Goal: Participate in discussion: Engage in conversation with other users on a specific topic

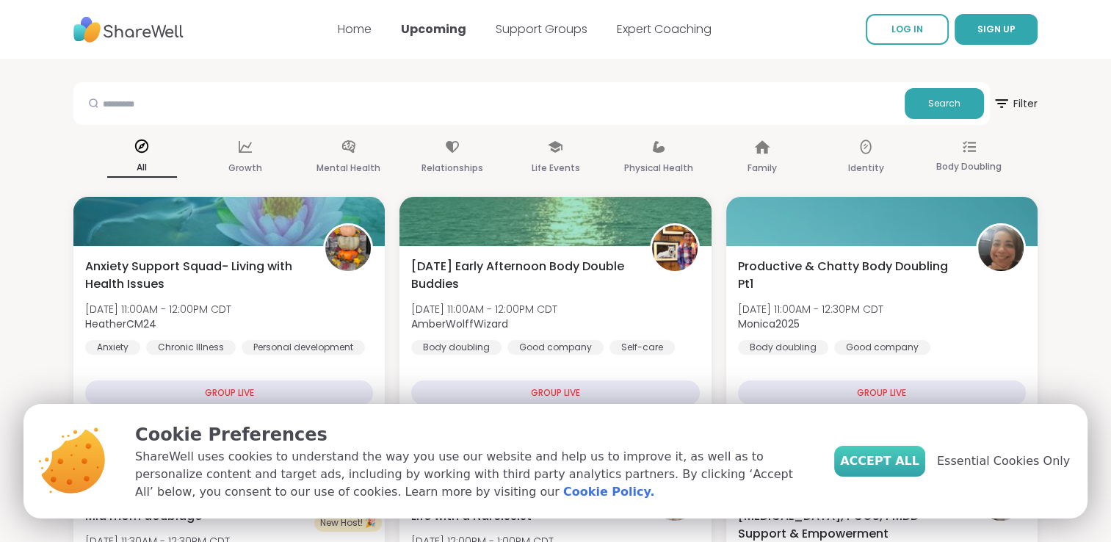
click at [908, 468] on span "Accept All" at bounding box center [879, 461] width 79 height 18
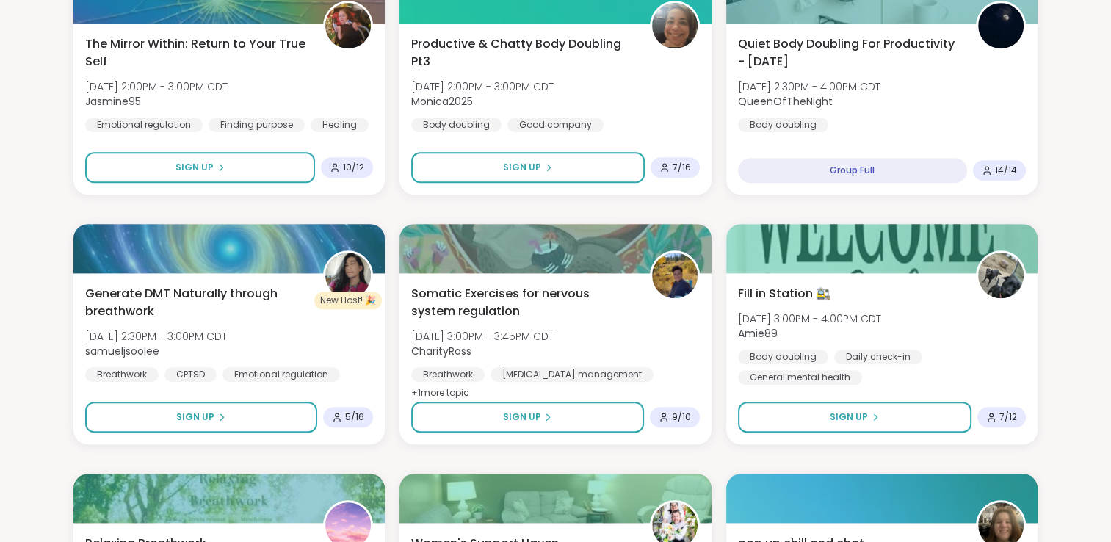
scroll to position [1225, 0]
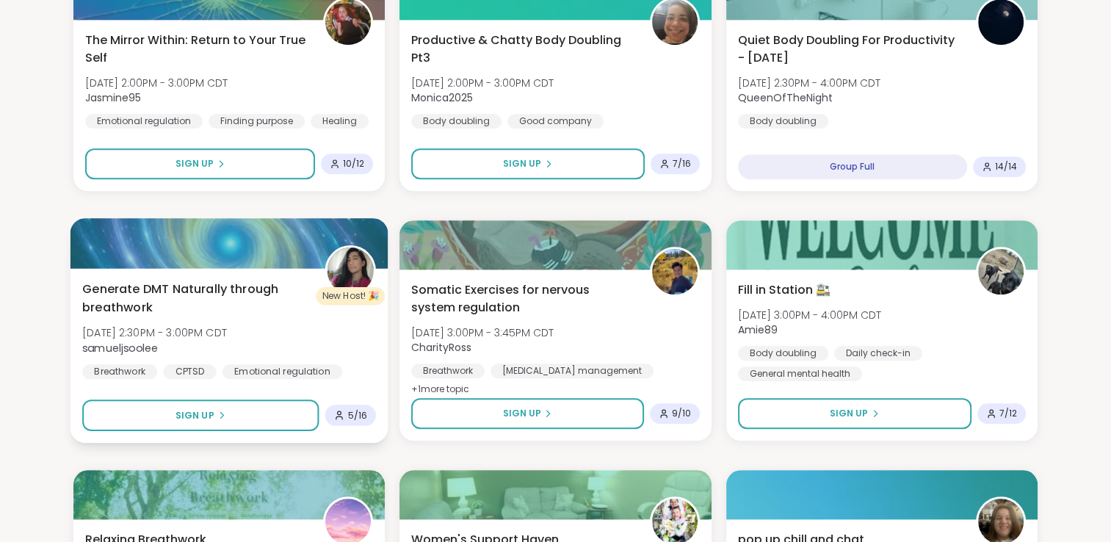
click at [232, 293] on span "Generate DMT Naturally through breathwork" at bounding box center [195, 299] width 226 height 36
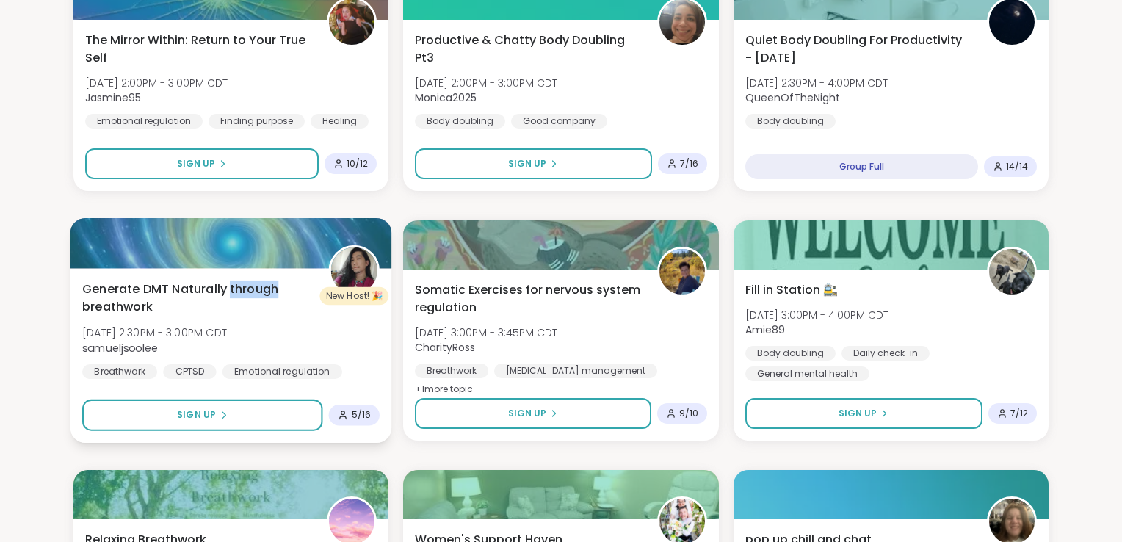
click at [232, 293] on span "Generate DMT Naturally through breathwork" at bounding box center [197, 299] width 230 height 36
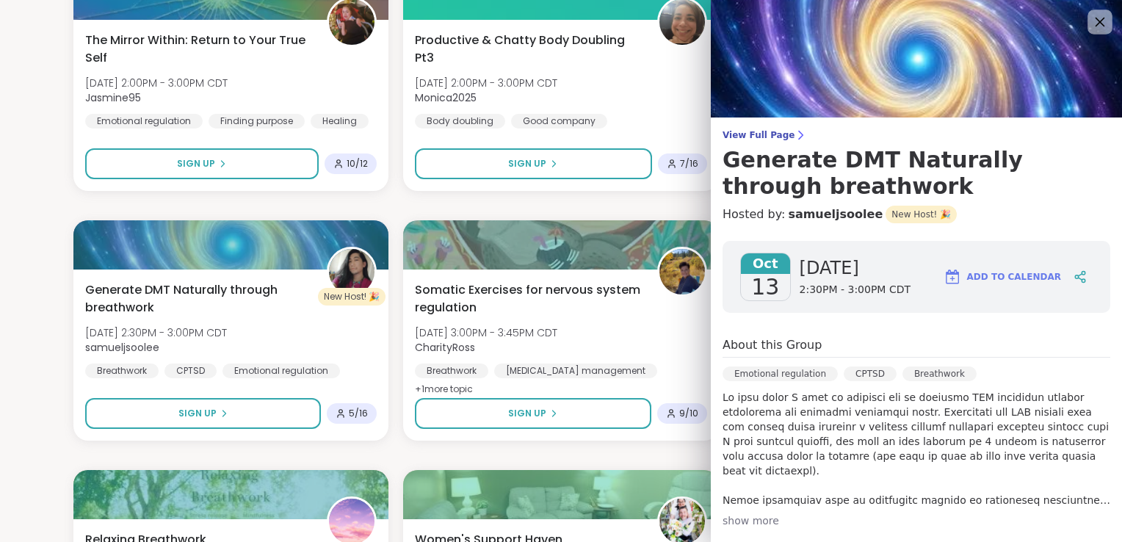
click at [1091, 25] on icon at bounding box center [1100, 21] width 18 height 18
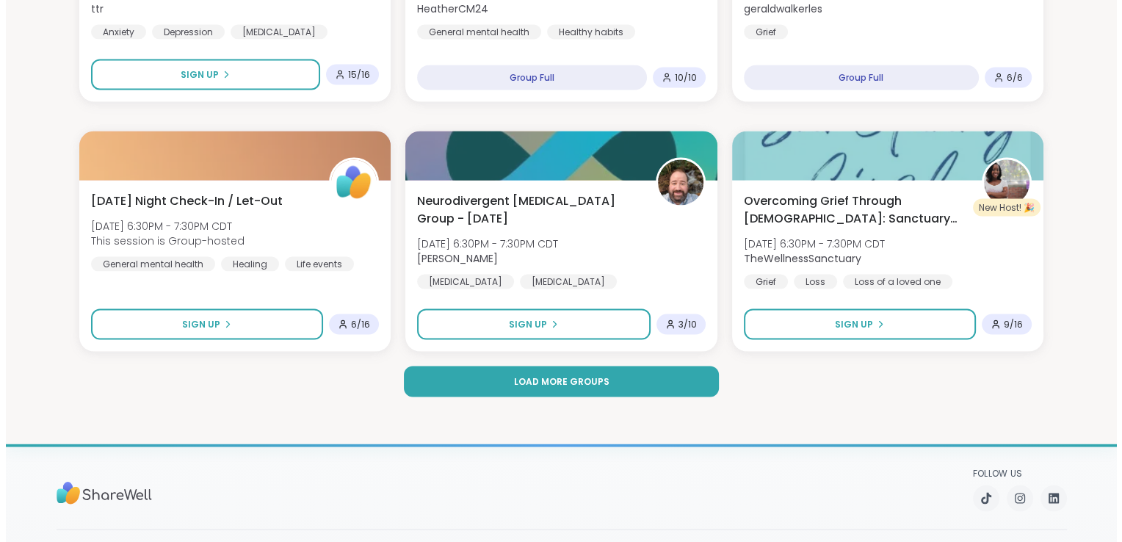
scroll to position [2816, 0]
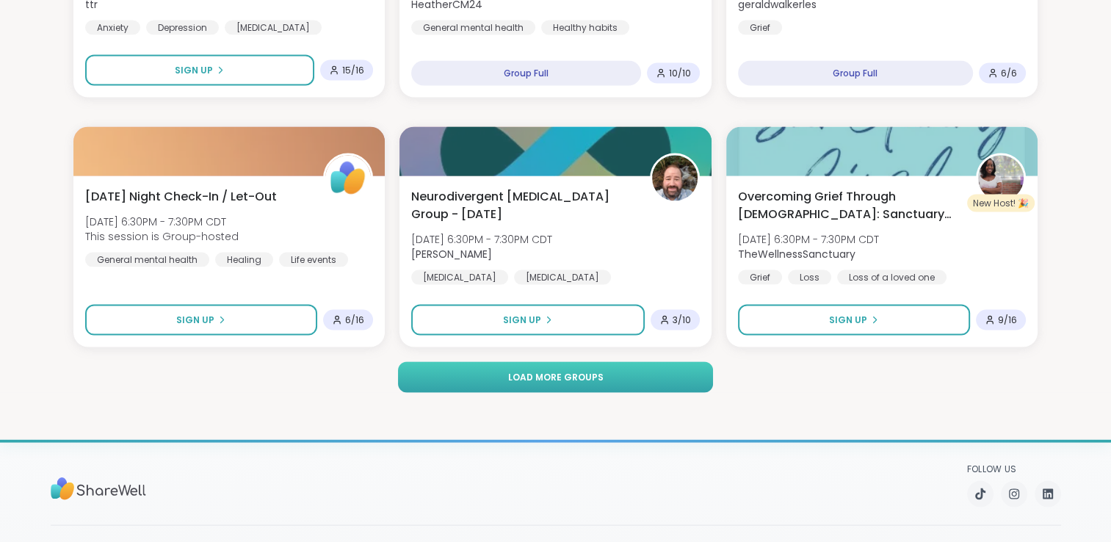
click at [599, 379] on span "Load more groups" at bounding box center [554, 377] width 95 height 13
click at [529, 376] on span "Load more groups" at bounding box center [554, 377] width 95 height 13
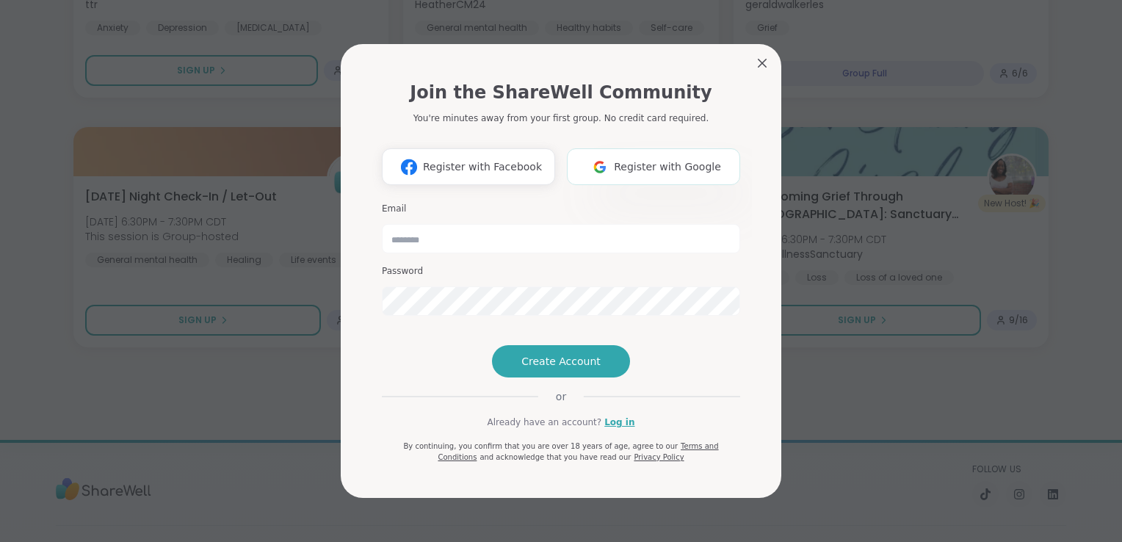
click at [643, 159] on span "Register with Google" at bounding box center [667, 166] width 107 height 15
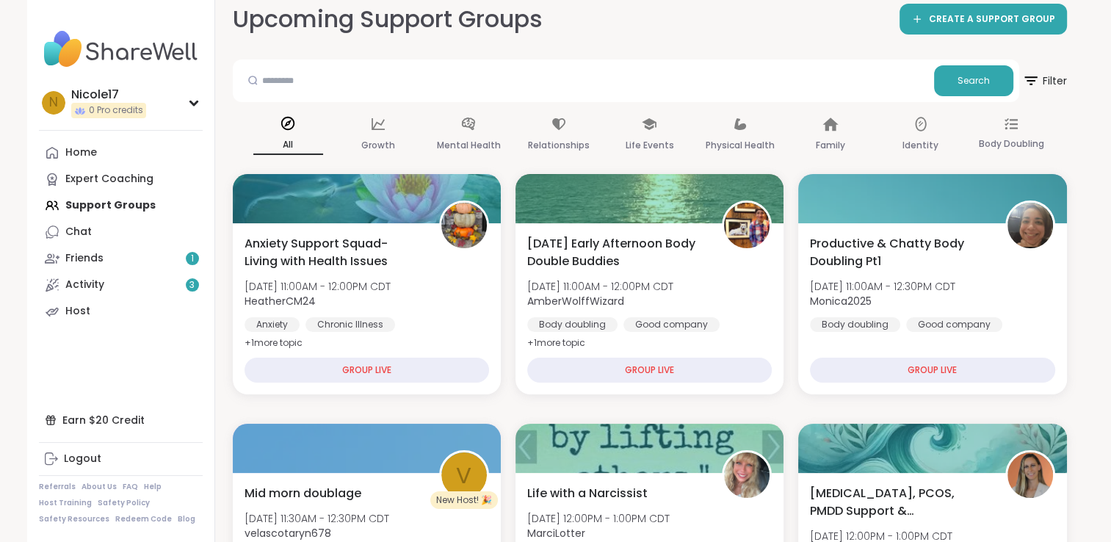
scroll to position [2673, 0]
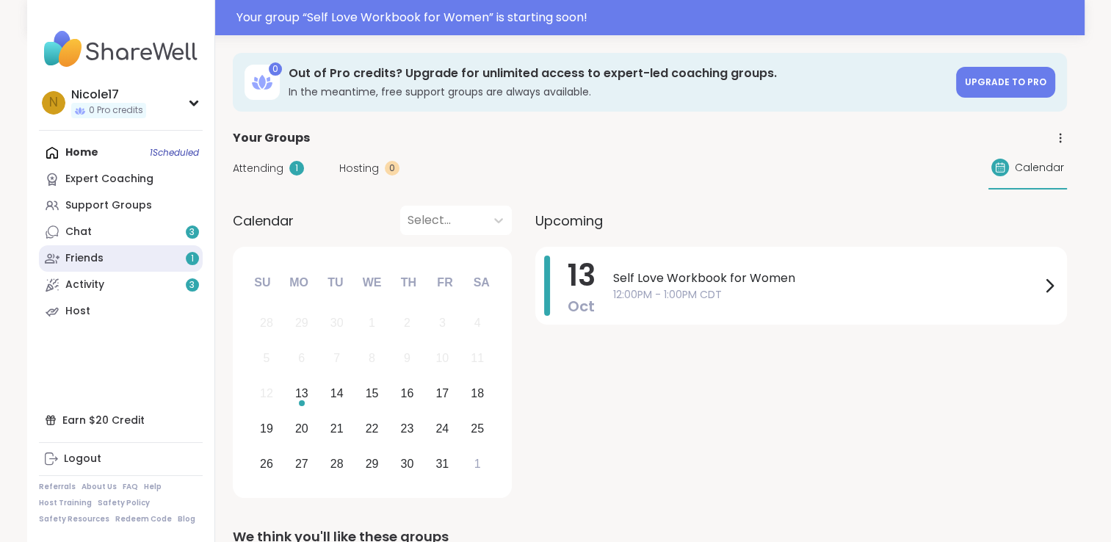
click at [82, 257] on div "Friends 1" at bounding box center [84, 258] width 38 height 15
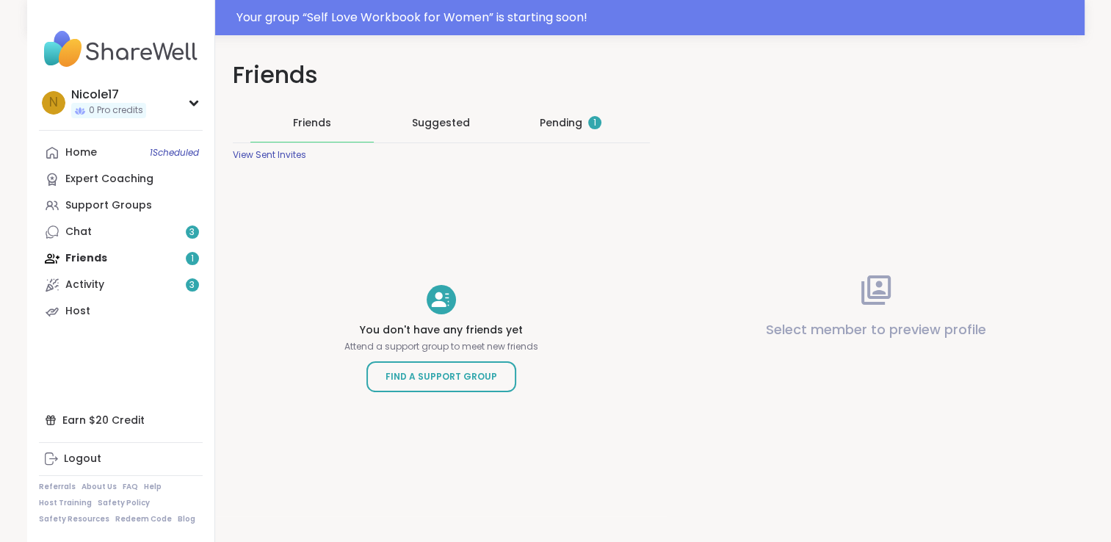
click at [545, 126] on div "Pending 1" at bounding box center [571, 122] width 62 height 15
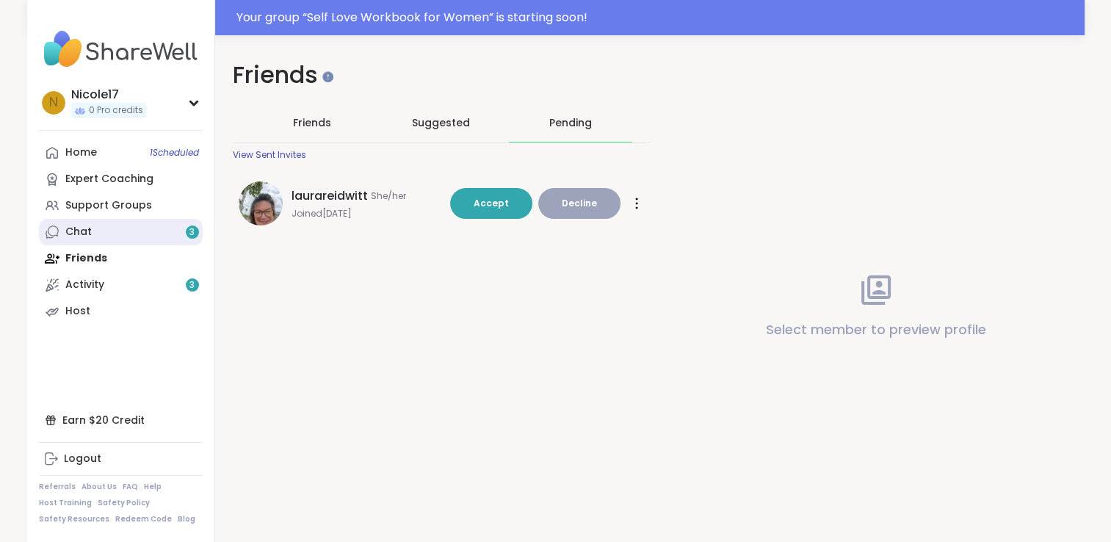
click at [120, 233] on link "Chat 3" at bounding box center [121, 232] width 164 height 26
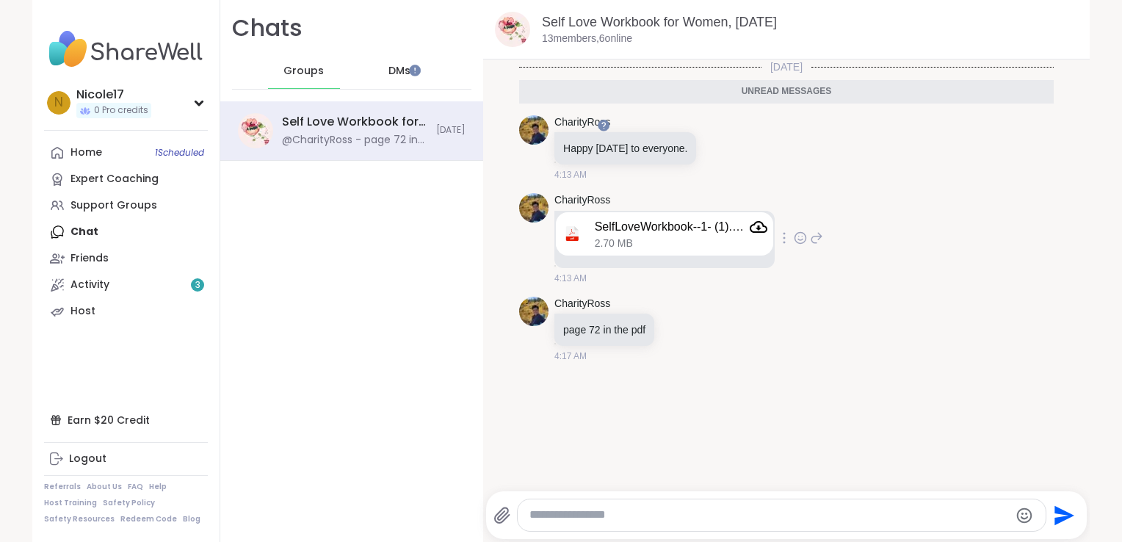
click at [757, 228] on icon "Attachment" at bounding box center [759, 227] width 18 height 18
click at [81, 161] on link "Home 1 Scheduled" at bounding box center [126, 153] width 164 height 26
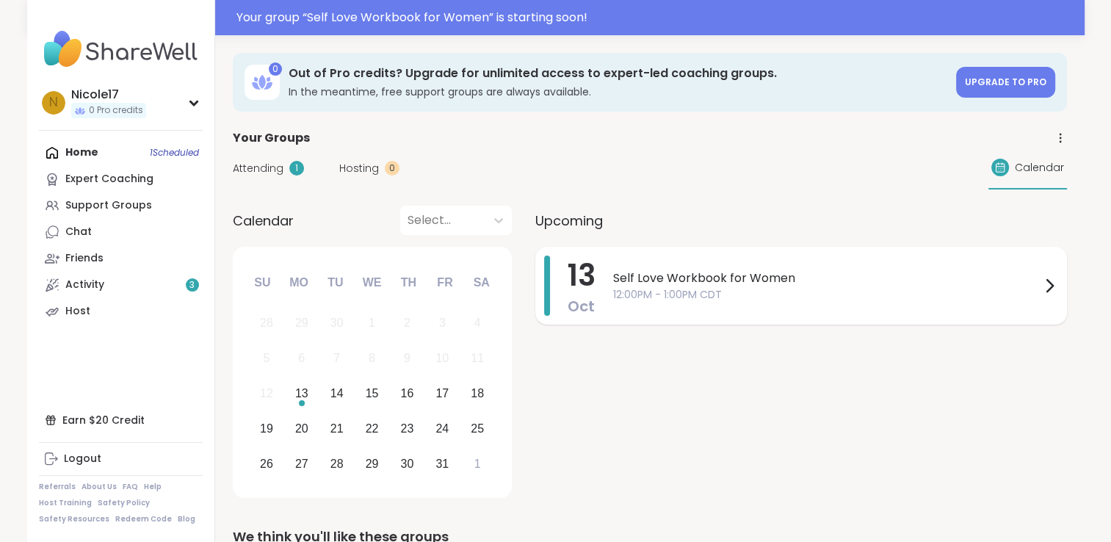
click at [690, 287] on span "12:00PM - 1:00PM CDT" at bounding box center [826, 294] width 427 height 15
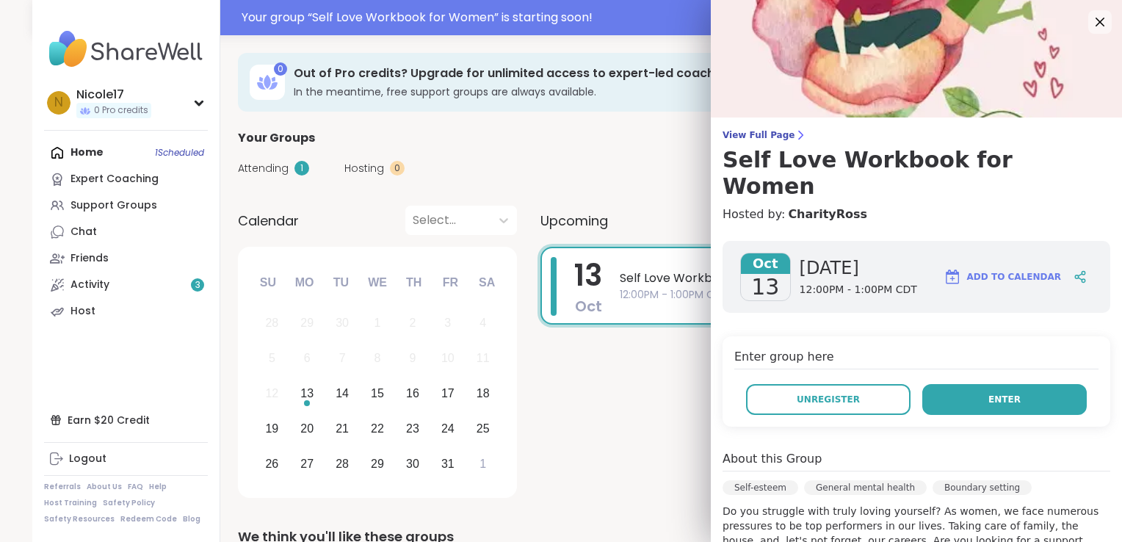
click at [999, 384] on button "Enter" at bounding box center [1004, 399] width 164 height 31
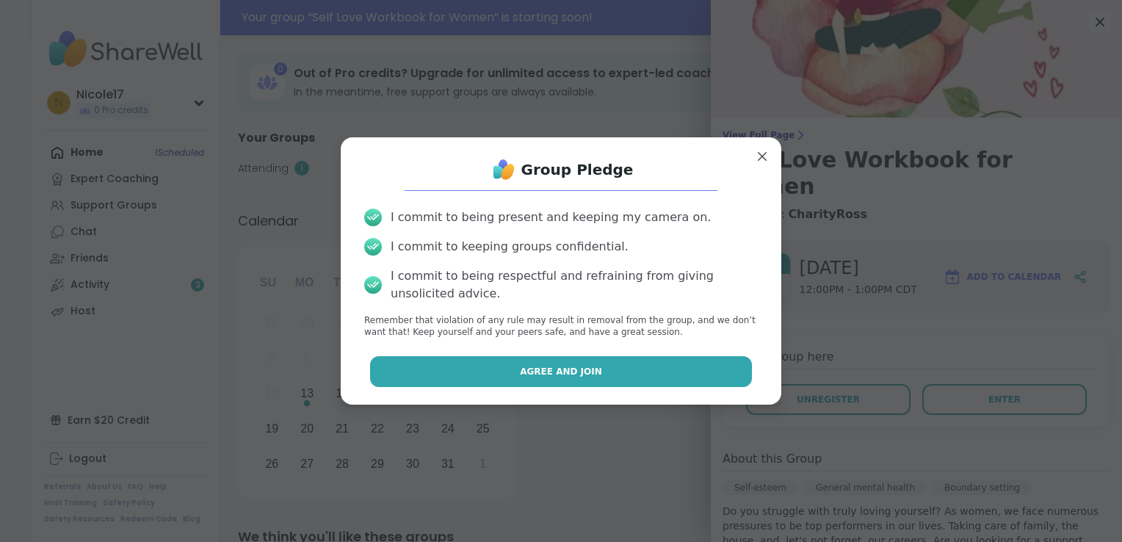
click at [546, 377] on span "Agree and Join" at bounding box center [561, 371] width 82 height 13
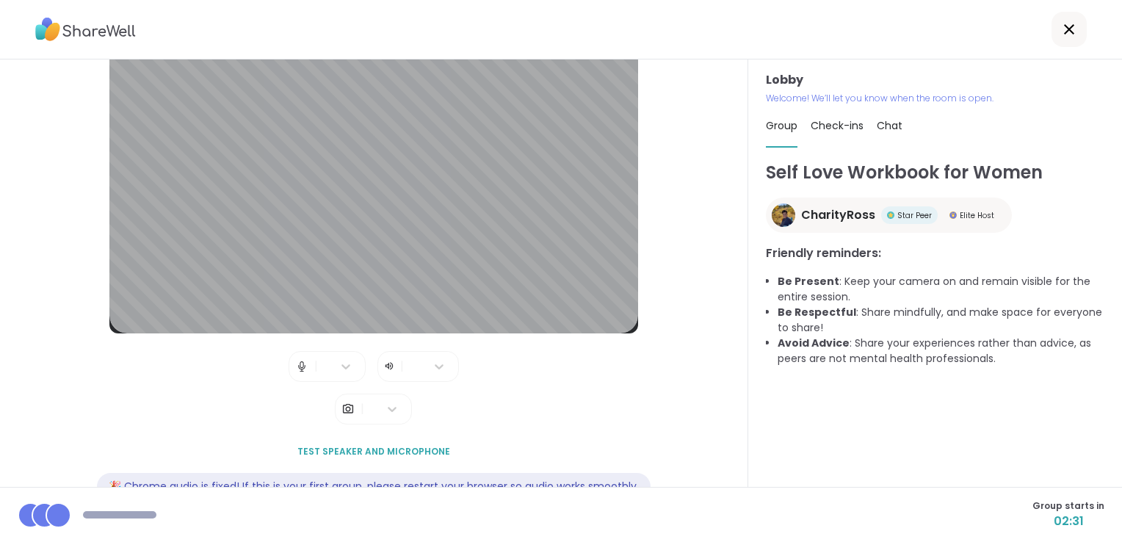
scroll to position [76, 0]
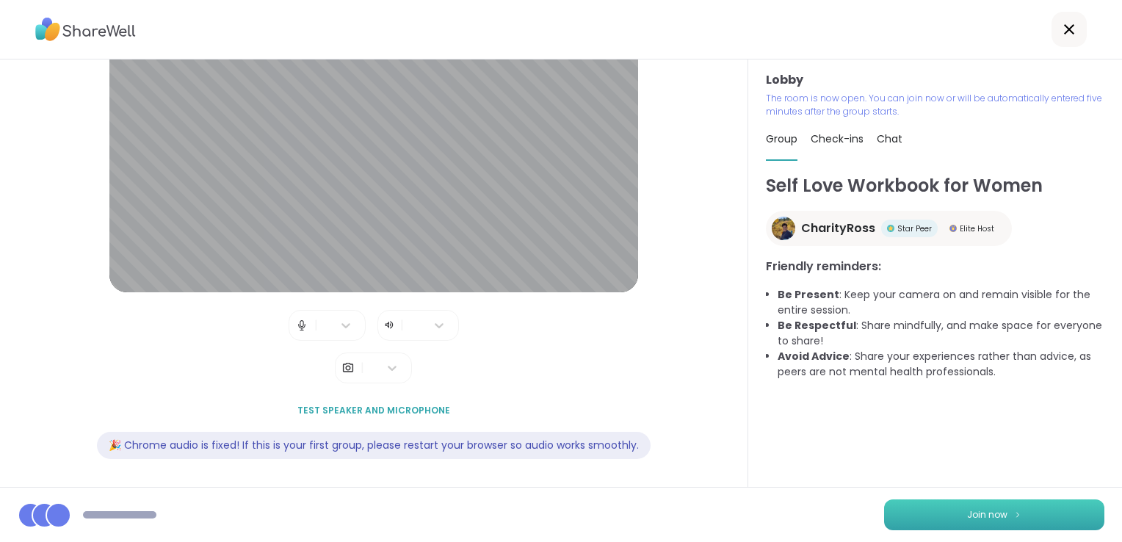
click at [951, 514] on button "Join now" at bounding box center [994, 514] width 220 height 31
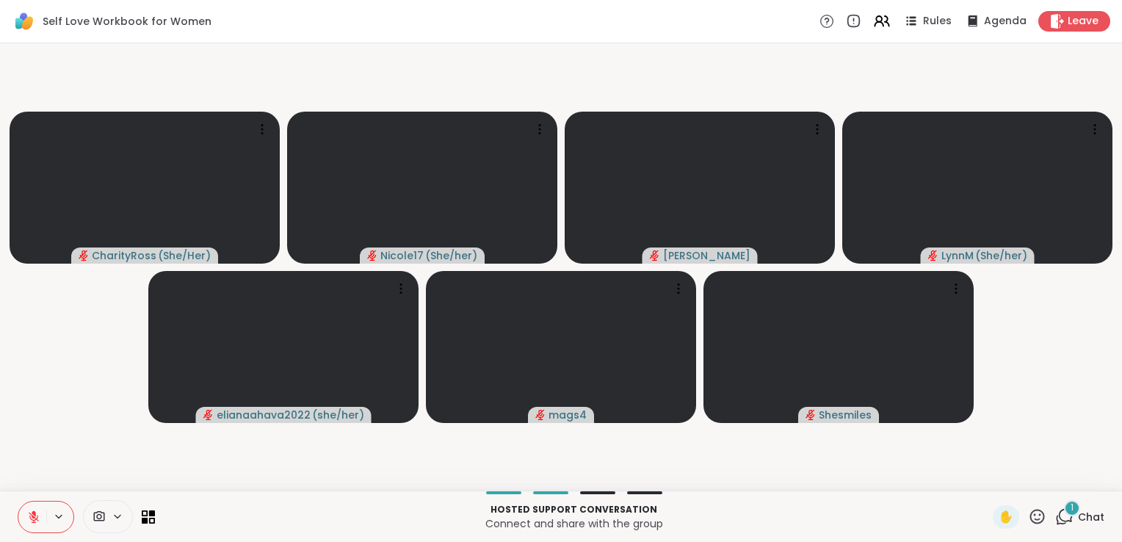
click at [1066, 516] on div "1 Chat" at bounding box center [1079, 516] width 49 height 23
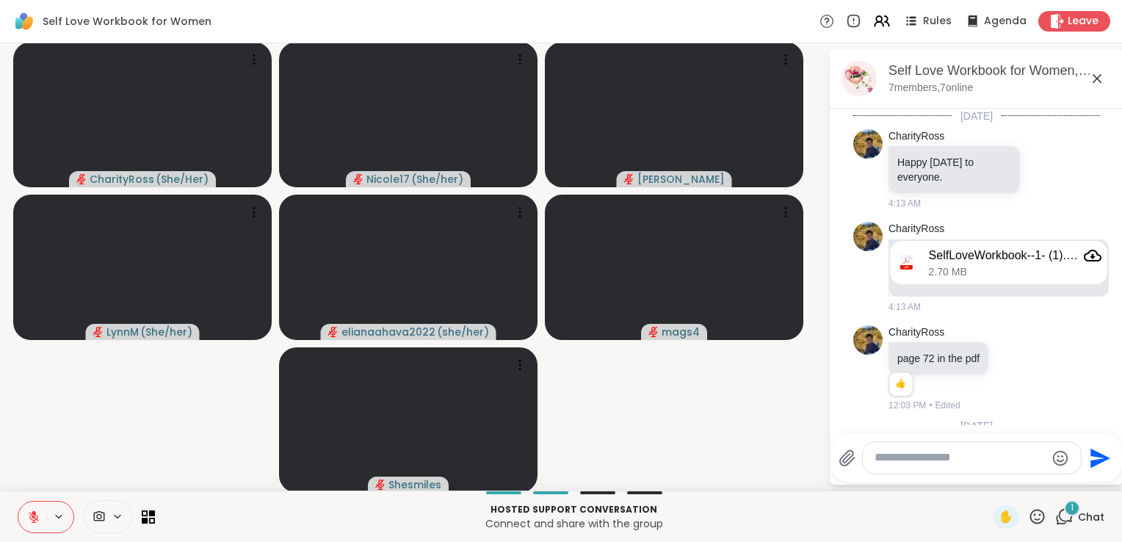
scroll to position [148, 0]
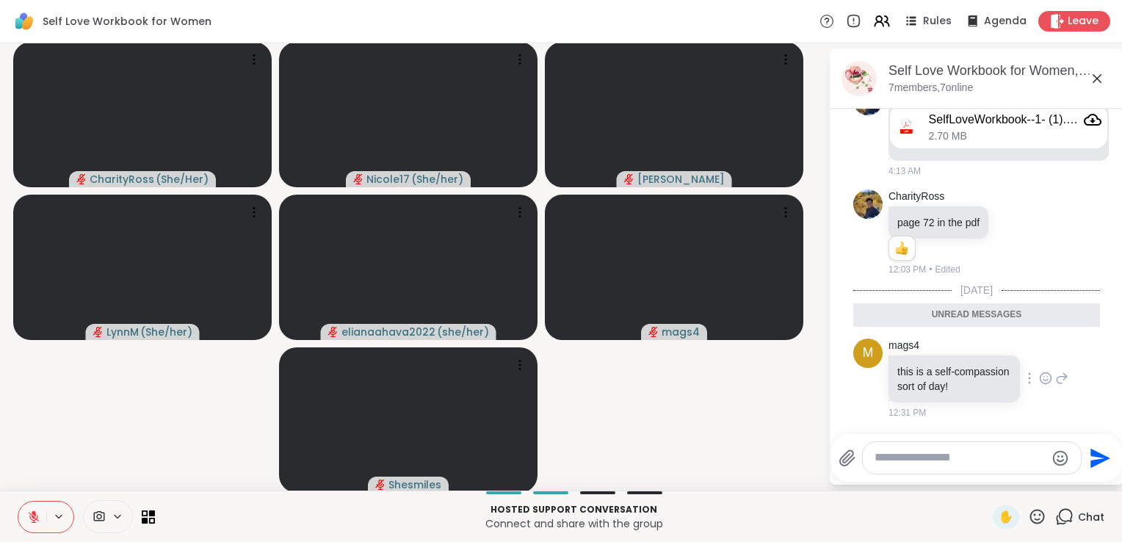
click at [1039, 375] on icon at bounding box center [1045, 378] width 13 height 15
click at [1039, 348] on div "Select Reaction: Heart" at bounding box center [1045, 354] width 13 height 13
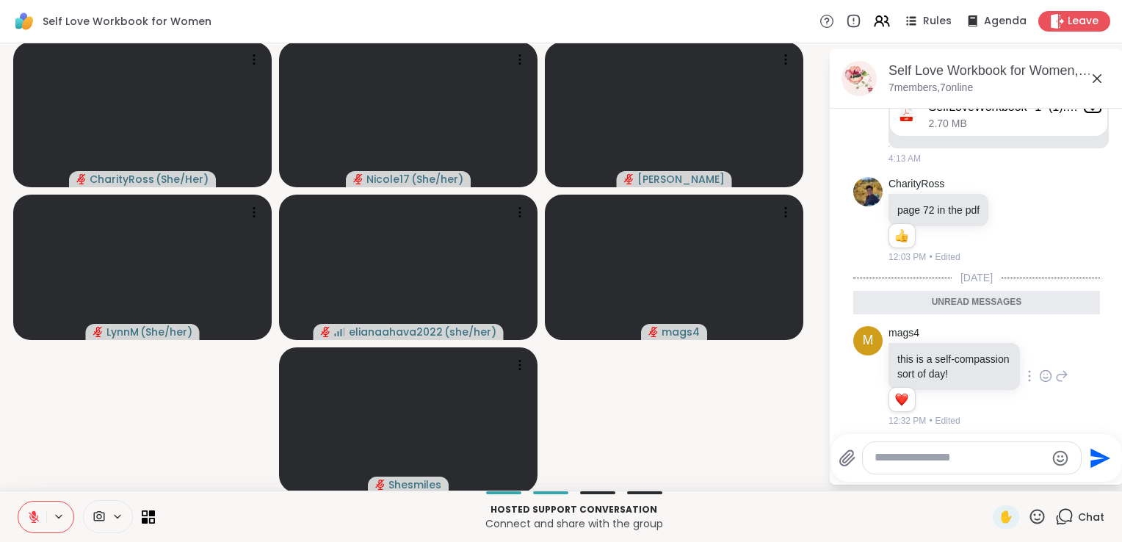
scroll to position [169, 0]
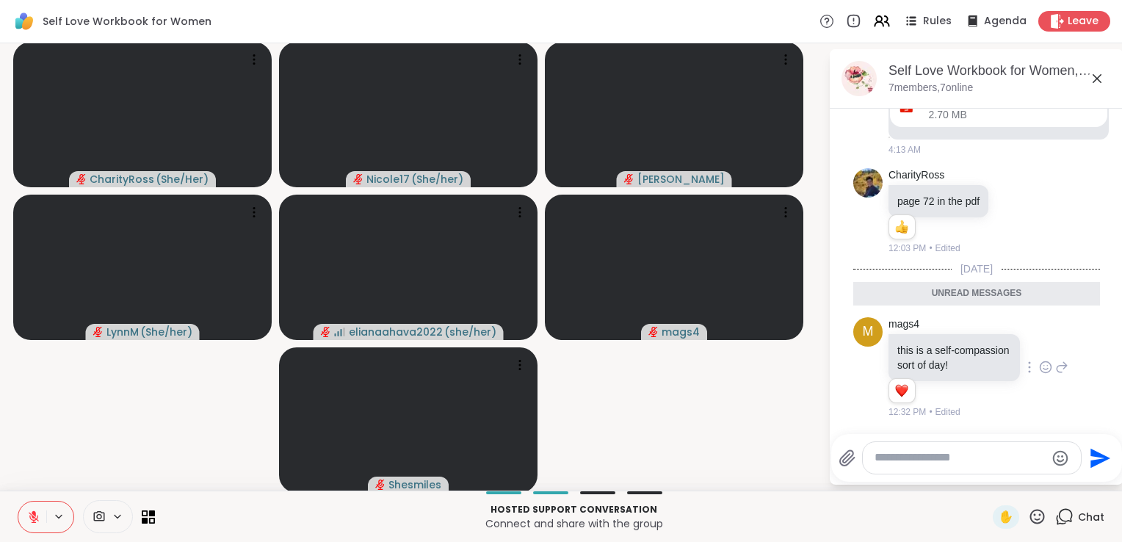
click at [896, 458] on textarea "Type your message" at bounding box center [960, 457] width 171 height 15
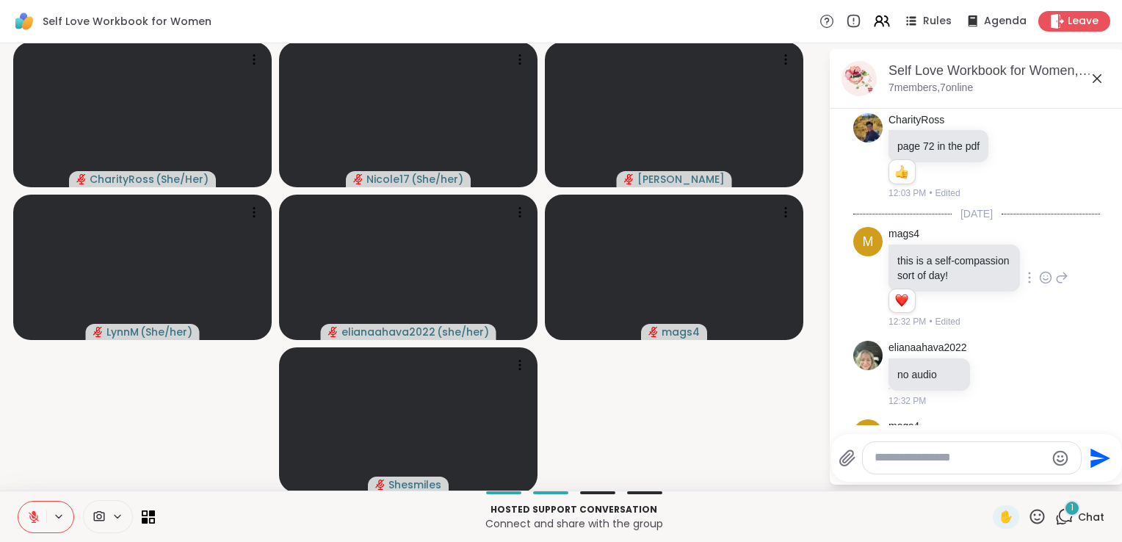
scroll to position [319, 0]
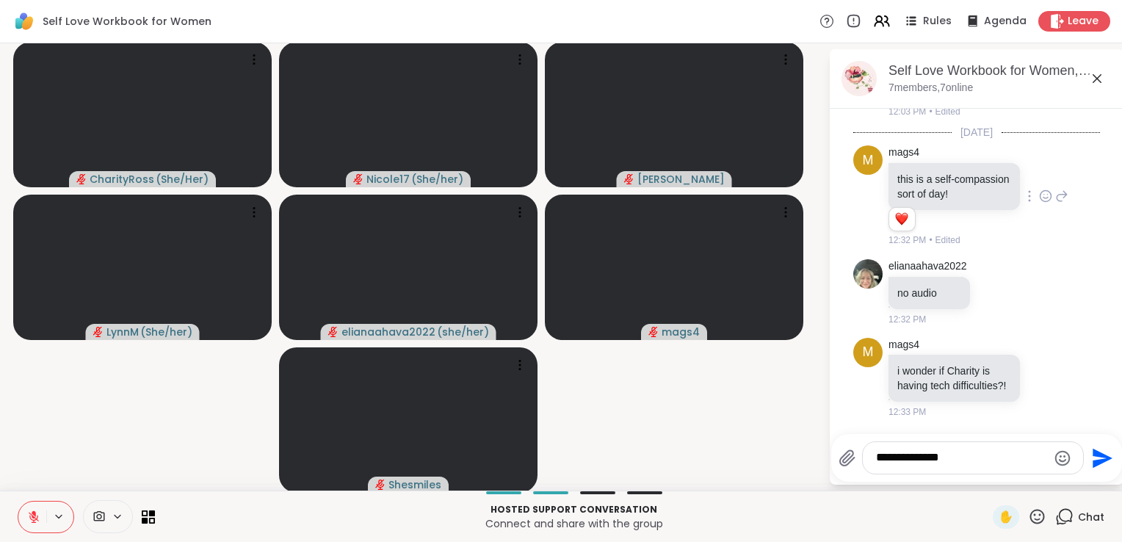
type textarea "**********"
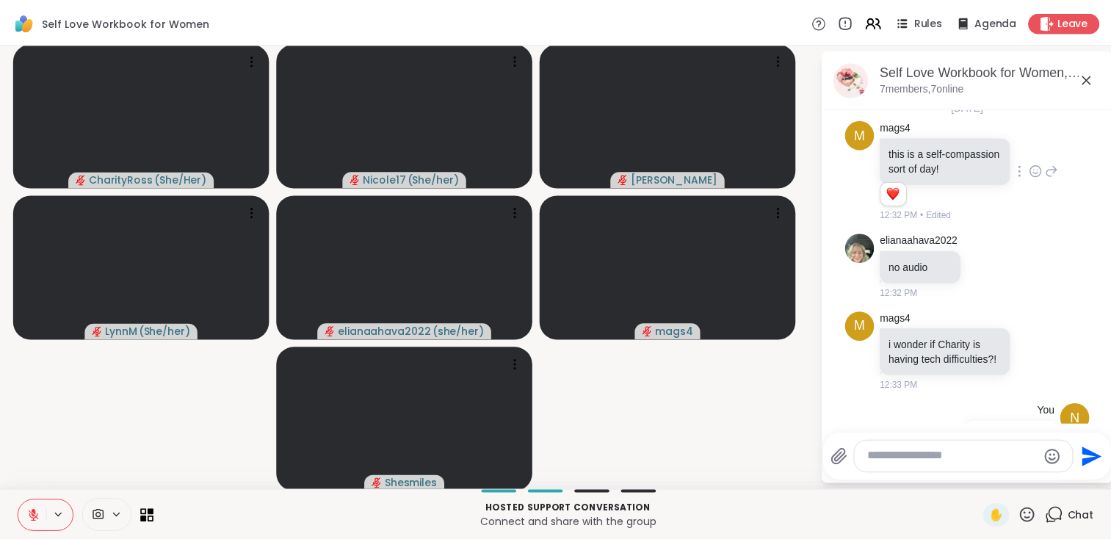
scroll to position [397, 0]
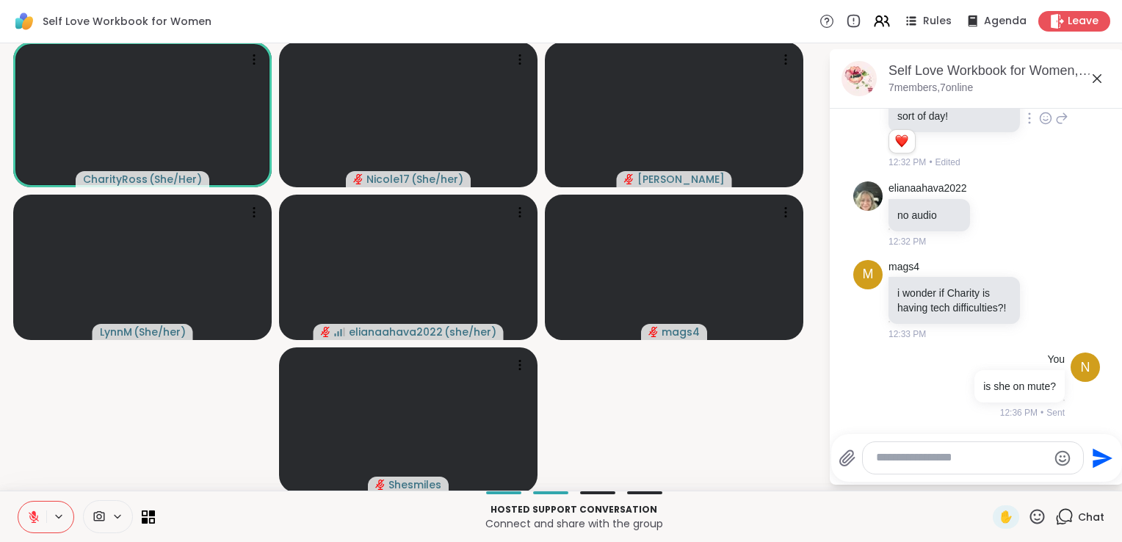
click at [1091, 79] on icon at bounding box center [1097, 79] width 18 height 18
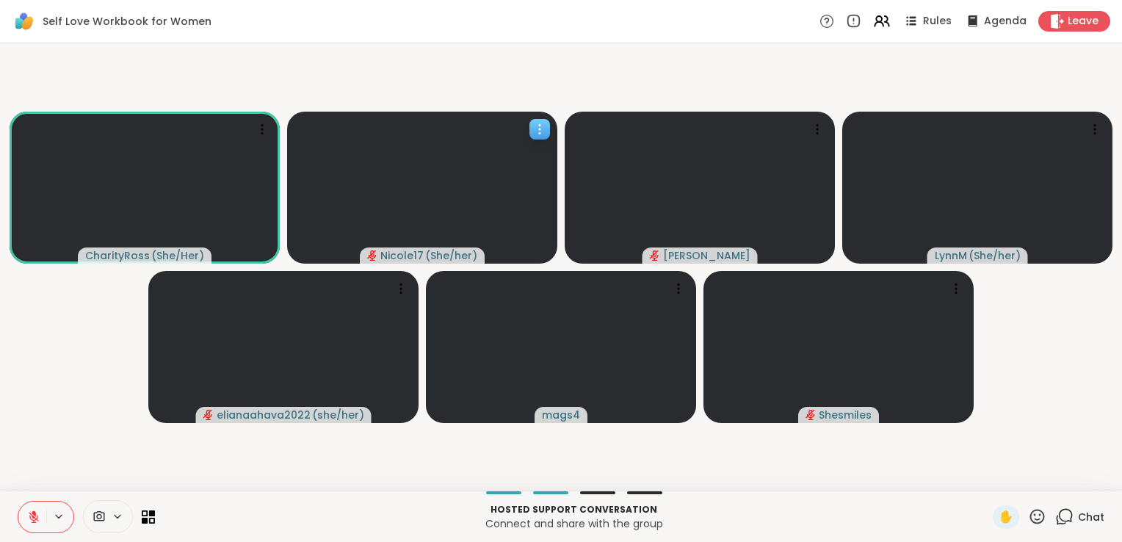
click at [538, 129] on icon at bounding box center [539, 129] width 15 height 15
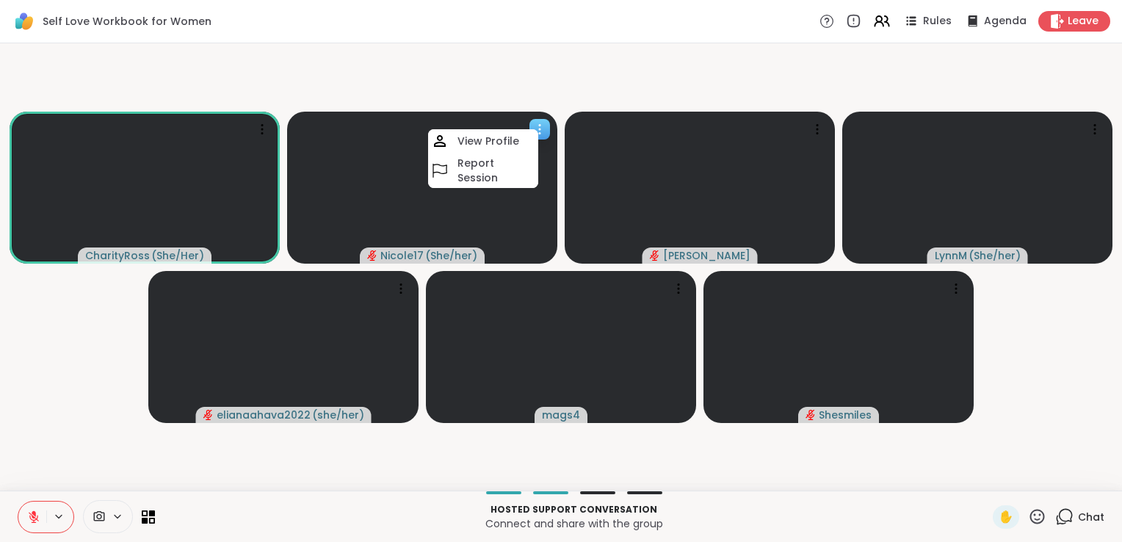
click at [491, 223] on video at bounding box center [422, 188] width 270 height 152
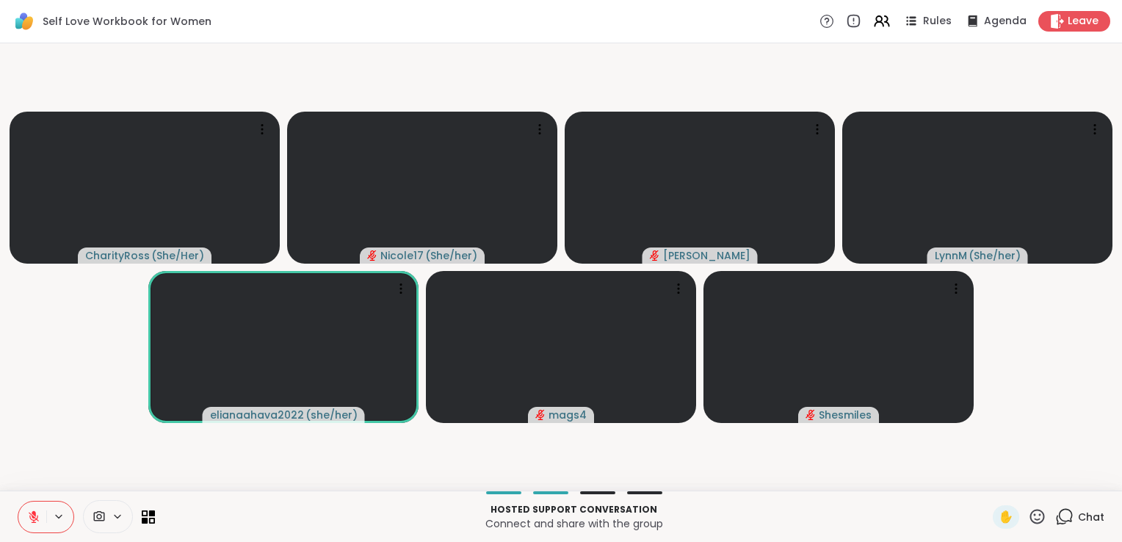
click at [1028, 521] on icon at bounding box center [1037, 516] width 18 height 18
click at [861, 513] on p "Hosted support conversation" at bounding box center [574, 509] width 820 height 13
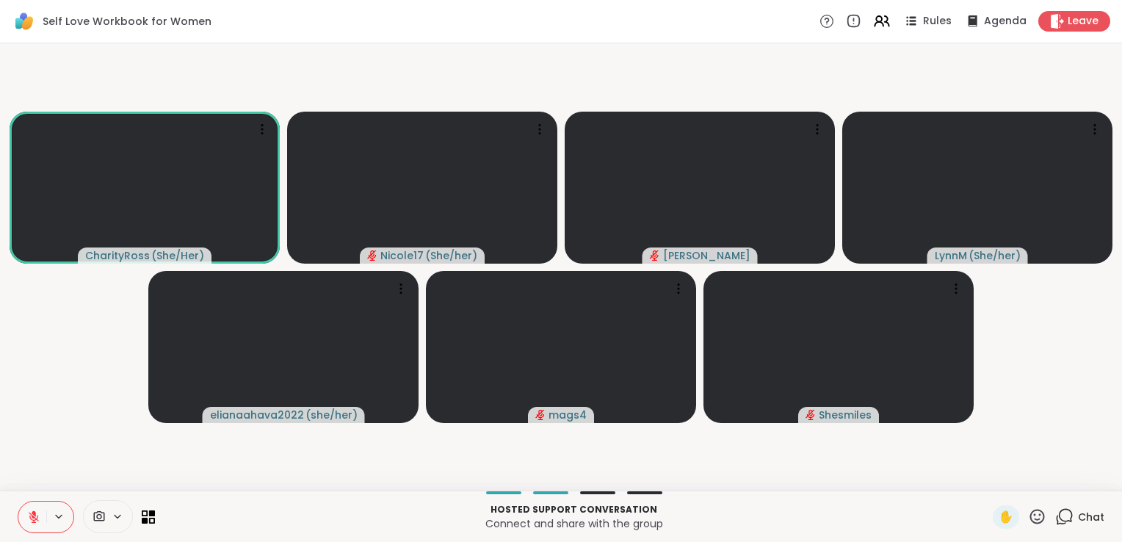
click at [30, 520] on icon at bounding box center [33, 516] width 13 height 13
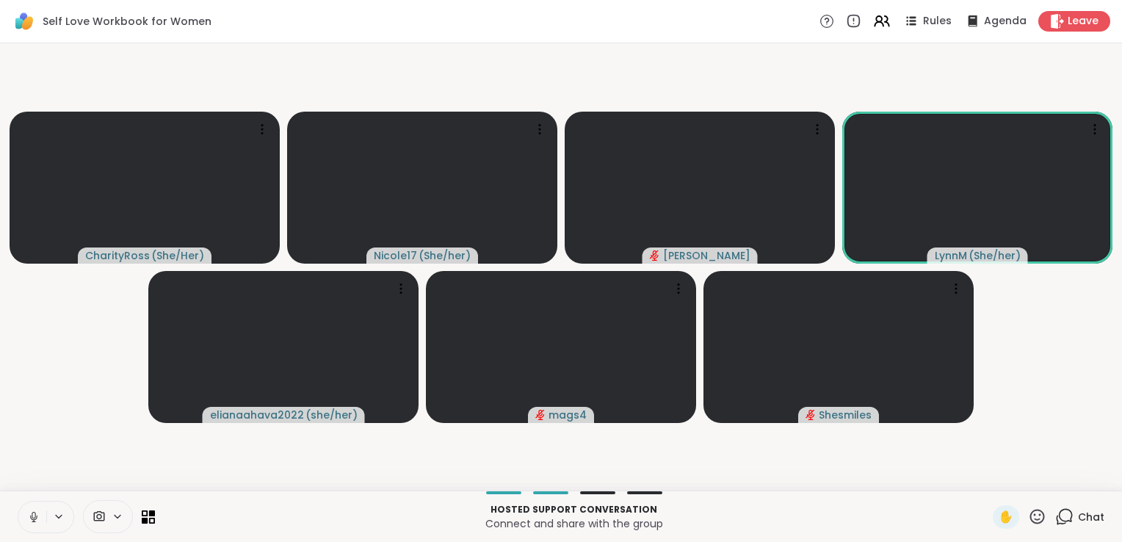
click at [29, 515] on icon at bounding box center [33, 516] width 13 height 13
click at [38, 520] on icon at bounding box center [33, 516] width 13 height 13
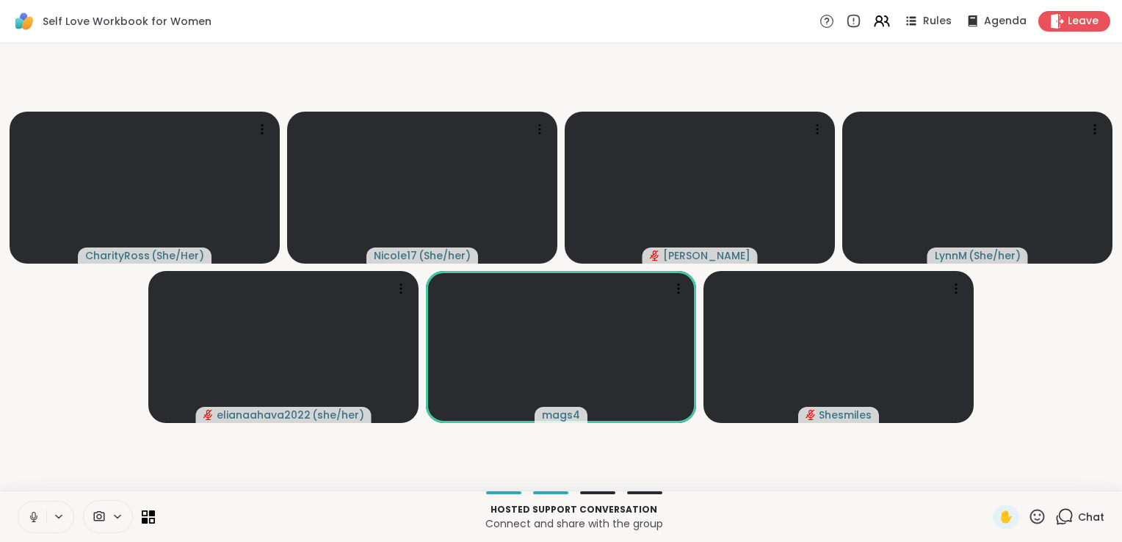
click at [38, 520] on icon at bounding box center [33, 516] width 13 height 13
click at [38, 520] on button at bounding box center [31, 517] width 30 height 31
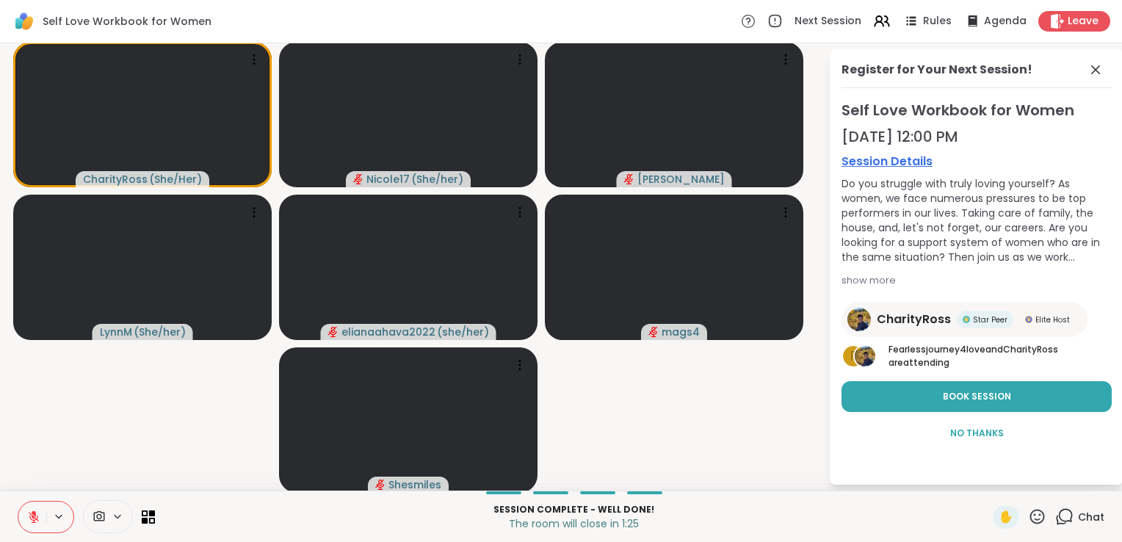
click at [38, 520] on icon at bounding box center [33, 516] width 13 height 13
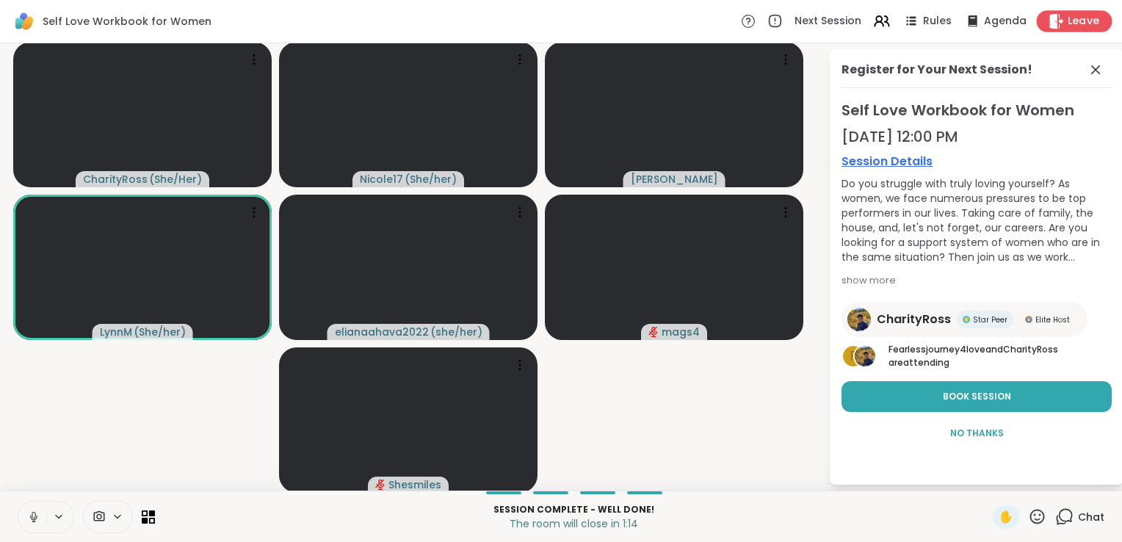
click at [1090, 22] on div "Leave" at bounding box center [1075, 20] width 76 height 21
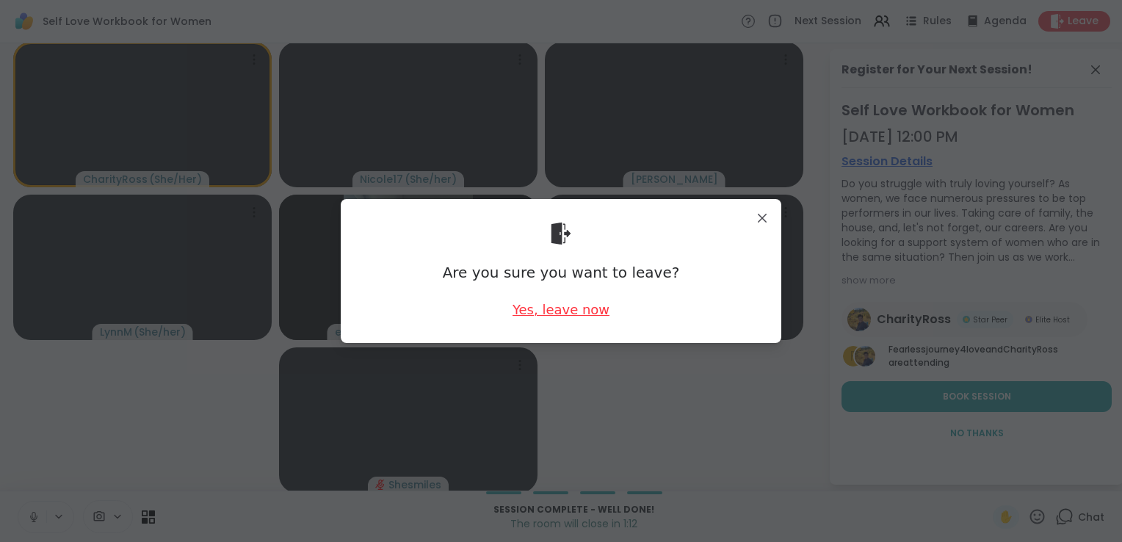
click at [544, 304] on div "Yes, leave now" at bounding box center [561, 309] width 97 height 18
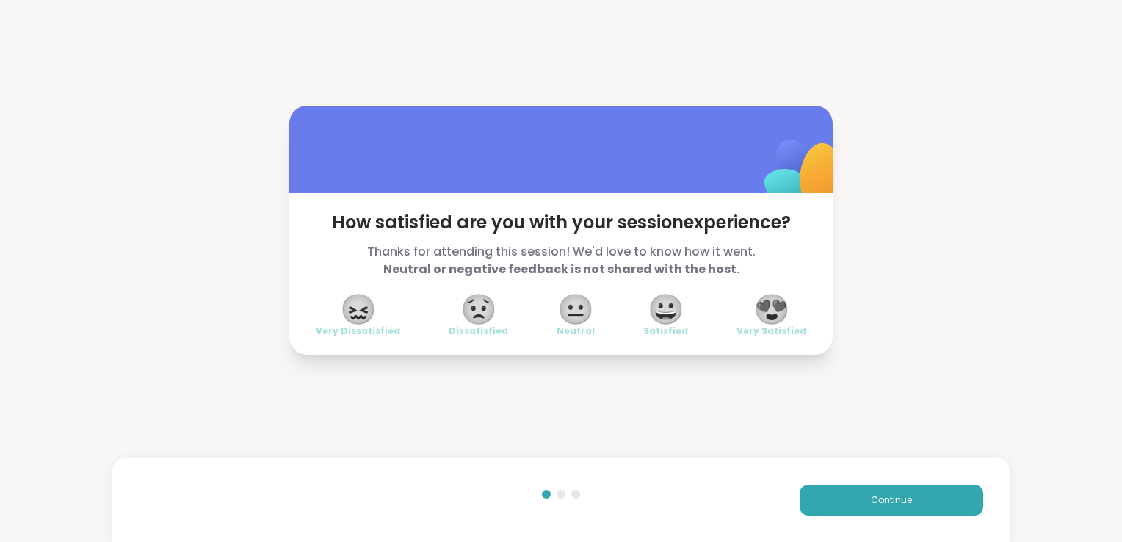
click at [767, 310] on span "😍" at bounding box center [771, 309] width 37 height 26
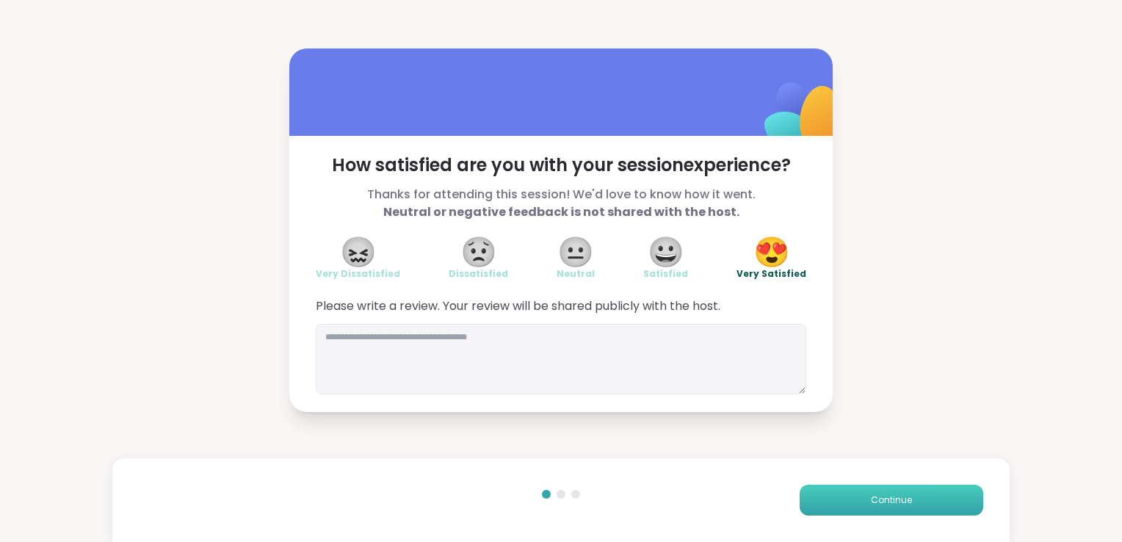
click at [856, 490] on button "Continue" at bounding box center [892, 500] width 184 height 31
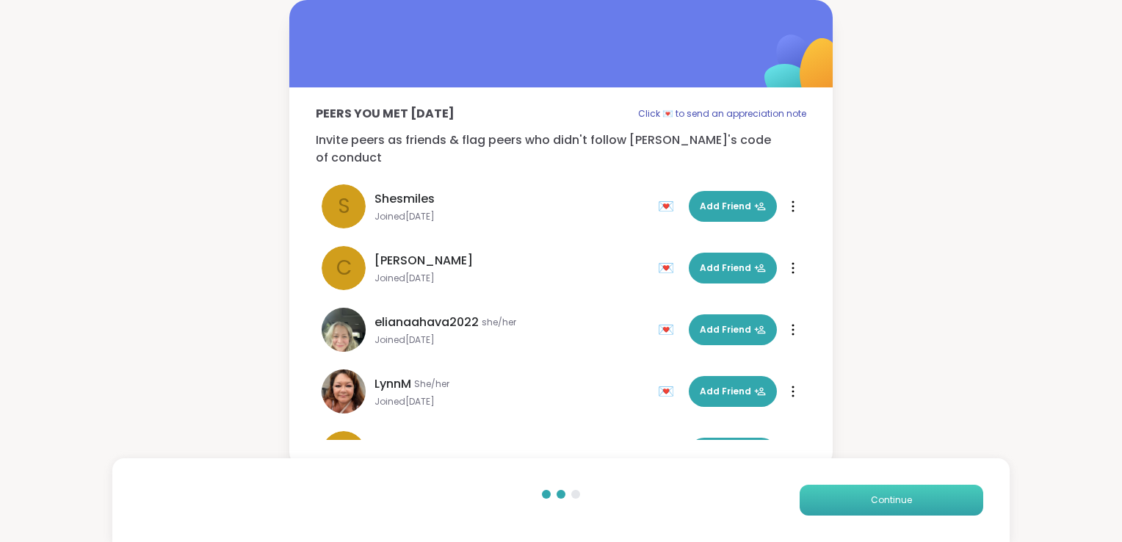
click at [858, 495] on button "Continue" at bounding box center [892, 500] width 184 height 31
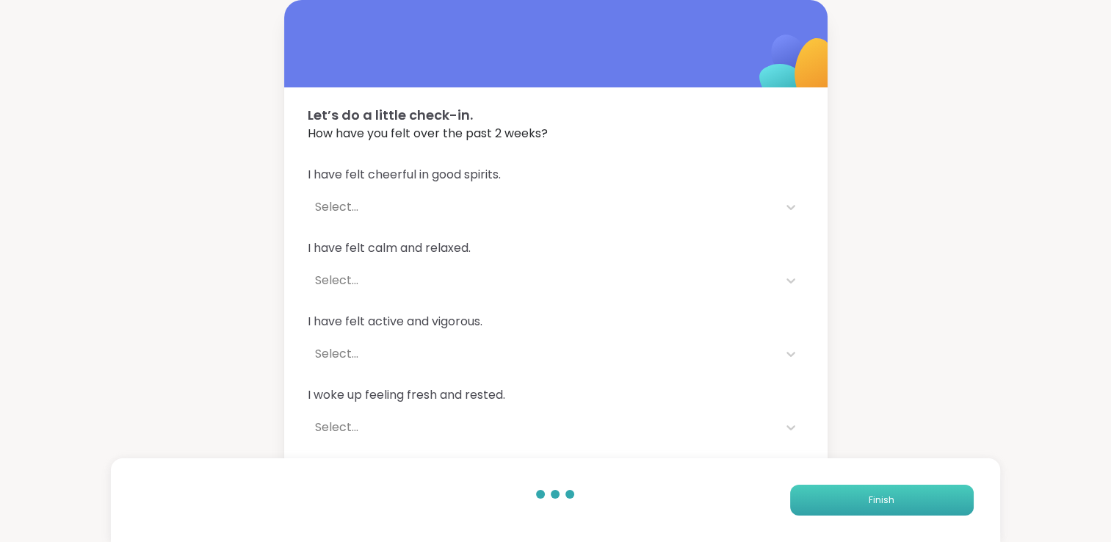
click at [858, 495] on button "Finish" at bounding box center [882, 500] width 184 height 31
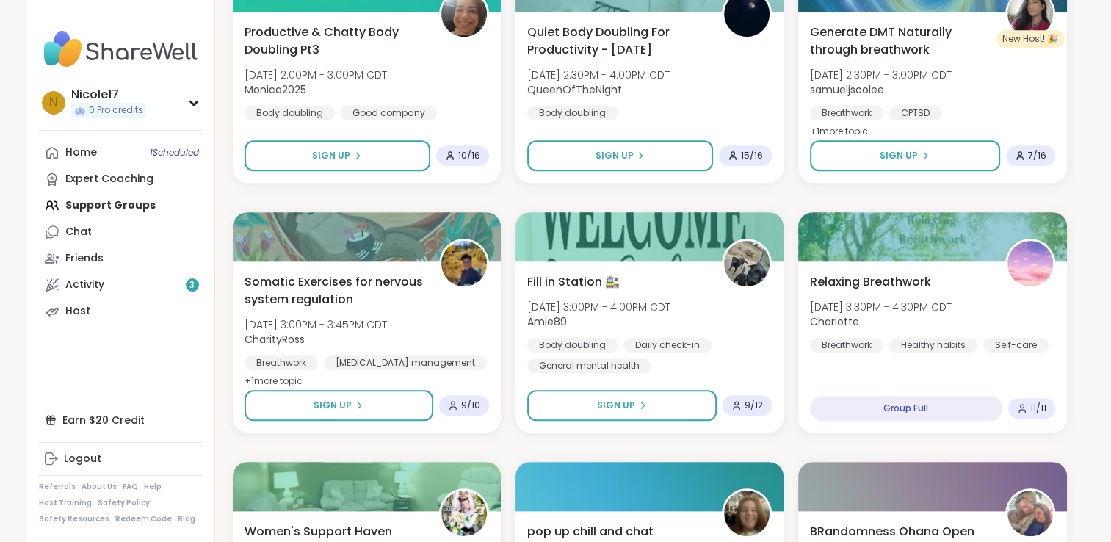
scroll to position [964, 0]
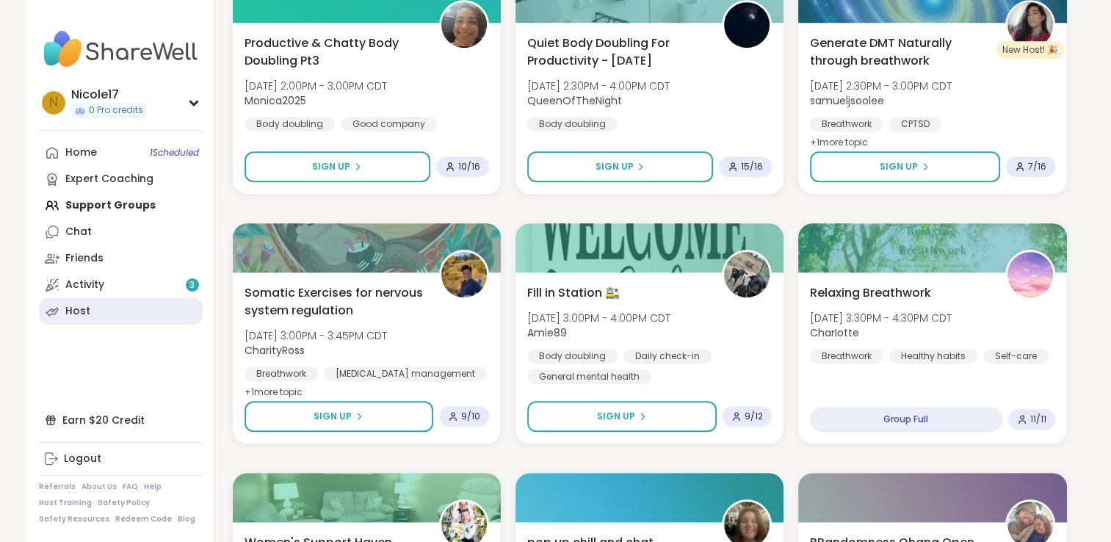
click at [86, 319] on link "Host" at bounding box center [121, 311] width 164 height 26
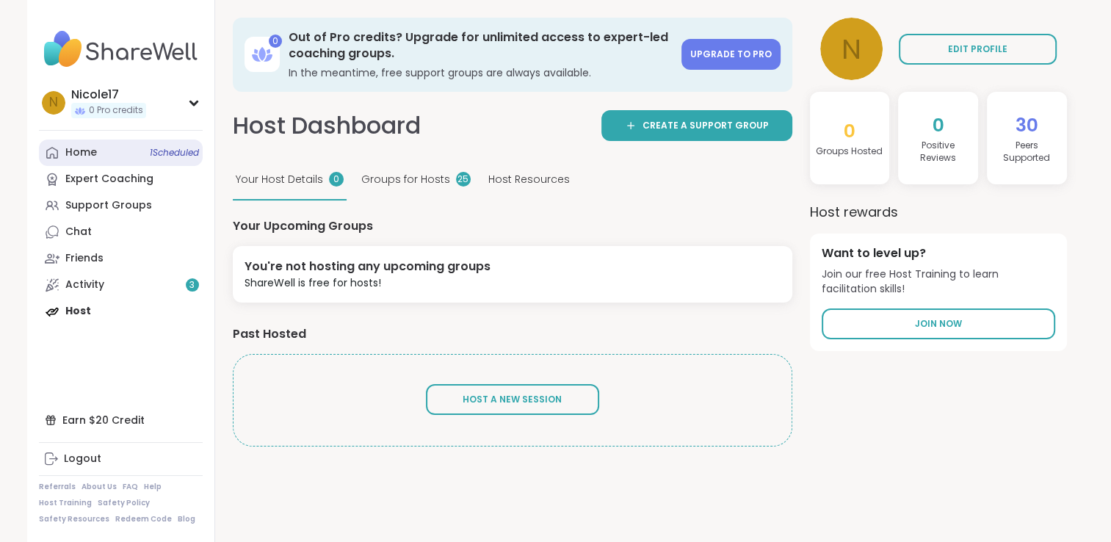
click at [69, 163] on link "Home 1 Scheduled" at bounding box center [121, 153] width 164 height 26
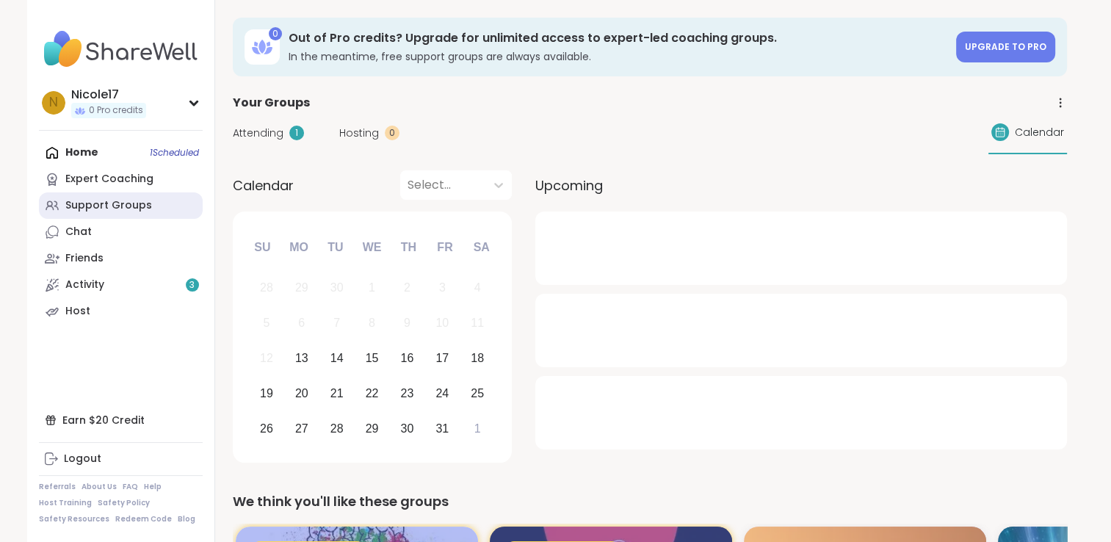
click at [82, 204] on div "Support Groups" at bounding box center [108, 205] width 87 height 15
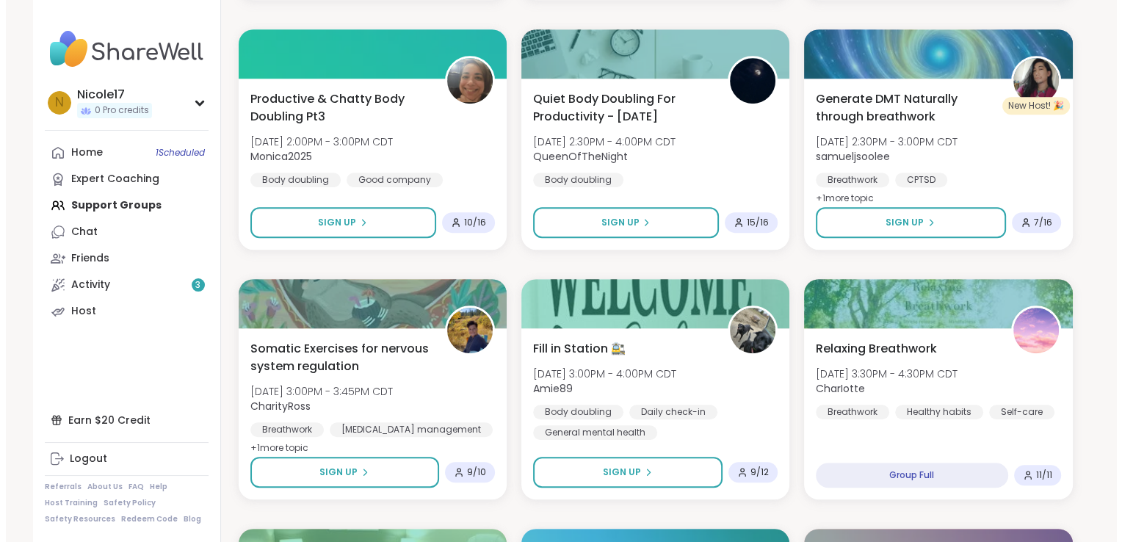
scroll to position [913, 0]
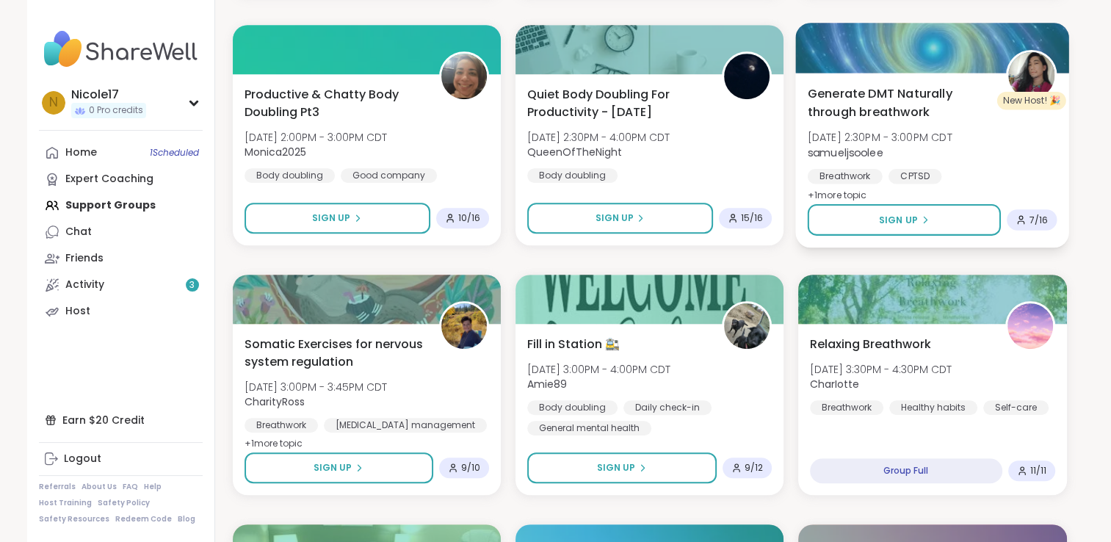
click at [916, 121] on div "Generate DMT Naturally through breathwork [DATE] 2:30PM - 3:00PM CDT samueljsoo…" at bounding box center [933, 144] width 250 height 120
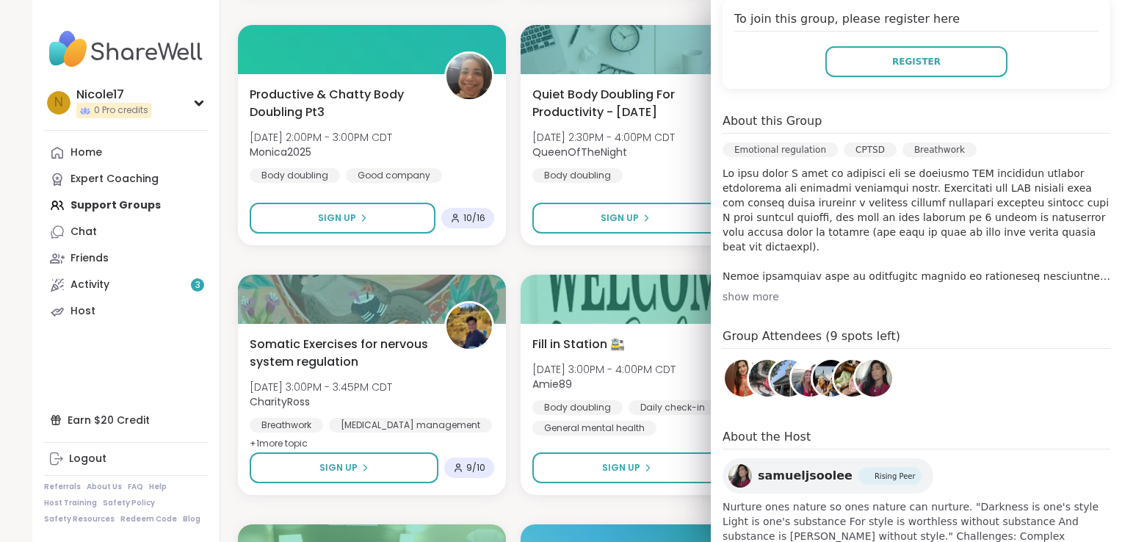
scroll to position [342, 0]
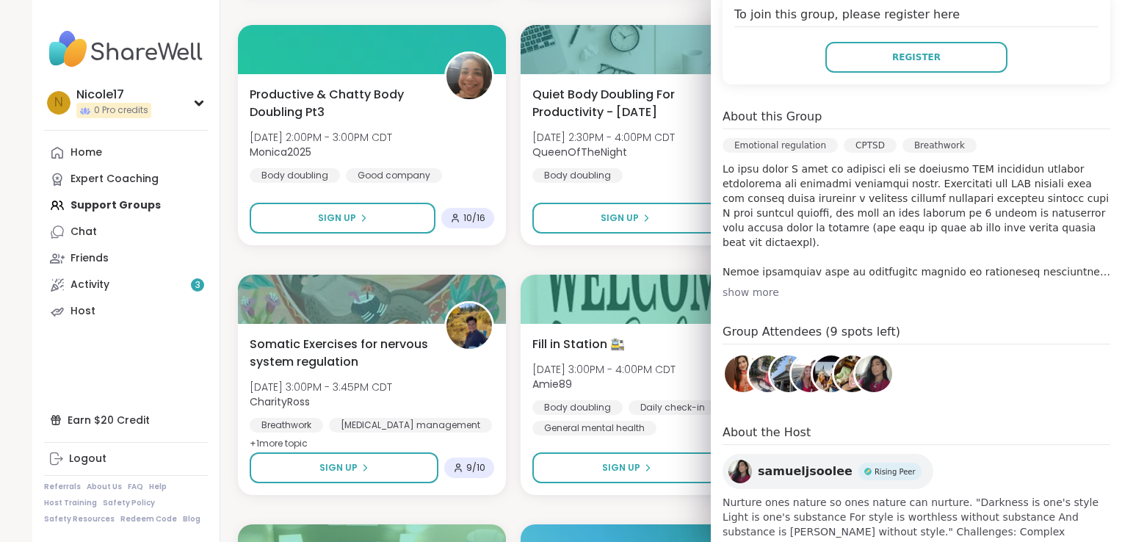
click at [723, 294] on div "show more" at bounding box center [917, 292] width 388 height 15
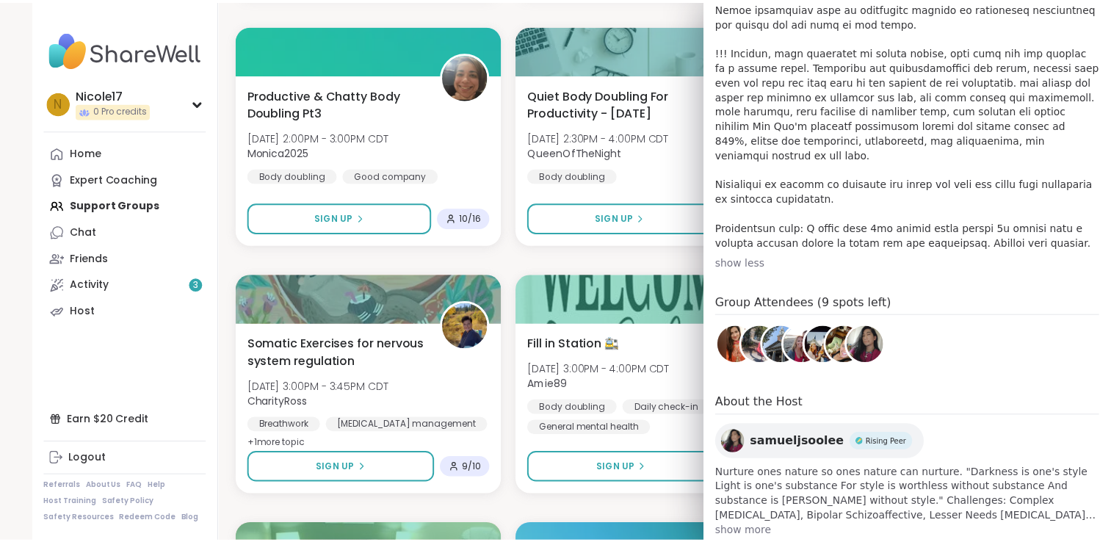
scroll to position [608, 0]
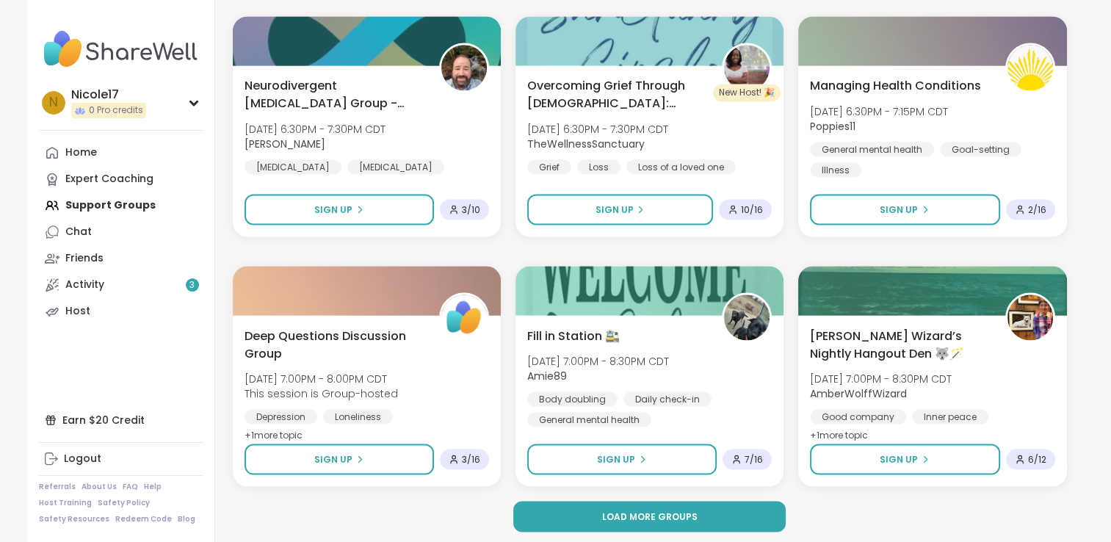
scroll to position [2673, 0]
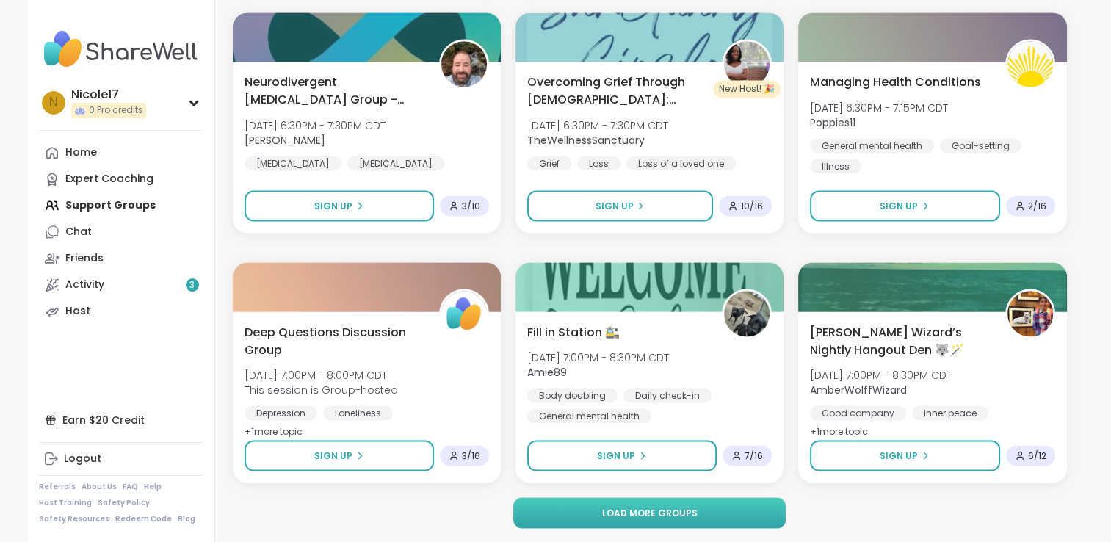
click at [612, 510] on span "Load more groups" at bounding box center [648, 512] width 95 height 13
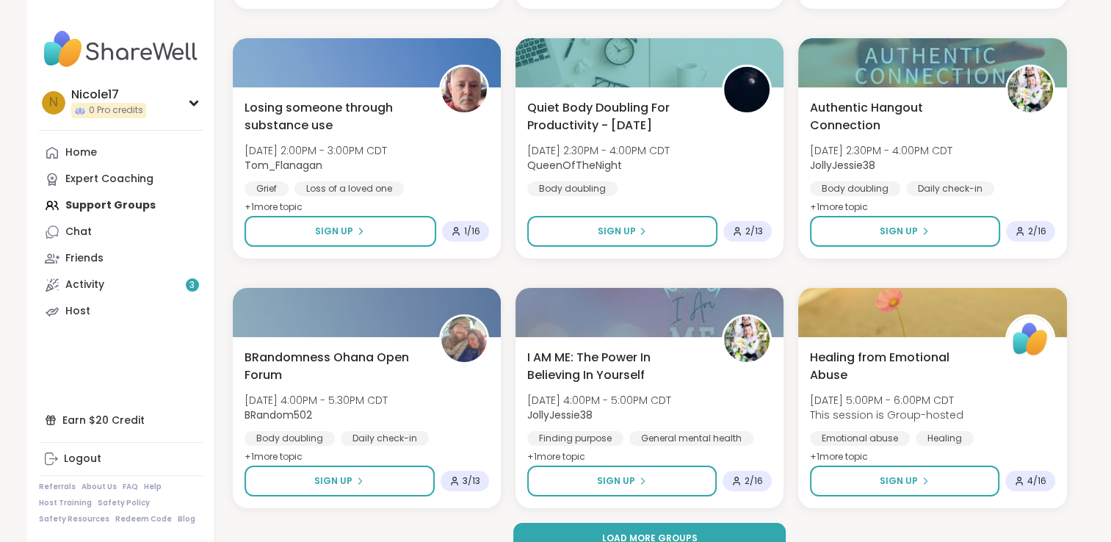
scroll to position [5669, 0]
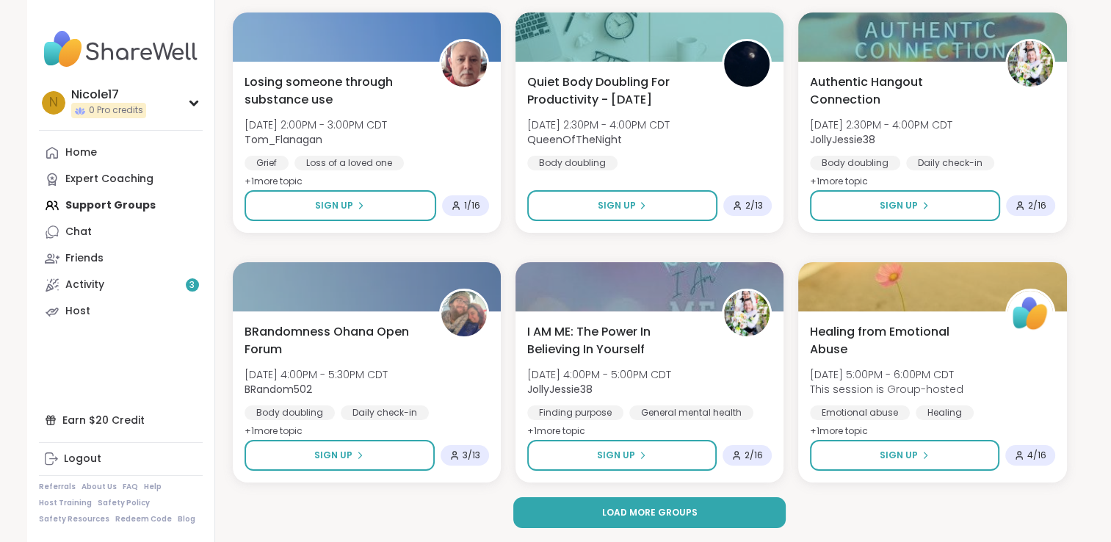
click at [745, 507] on button "Load more groups" at bounding box center [649, 512] width 272 height 31
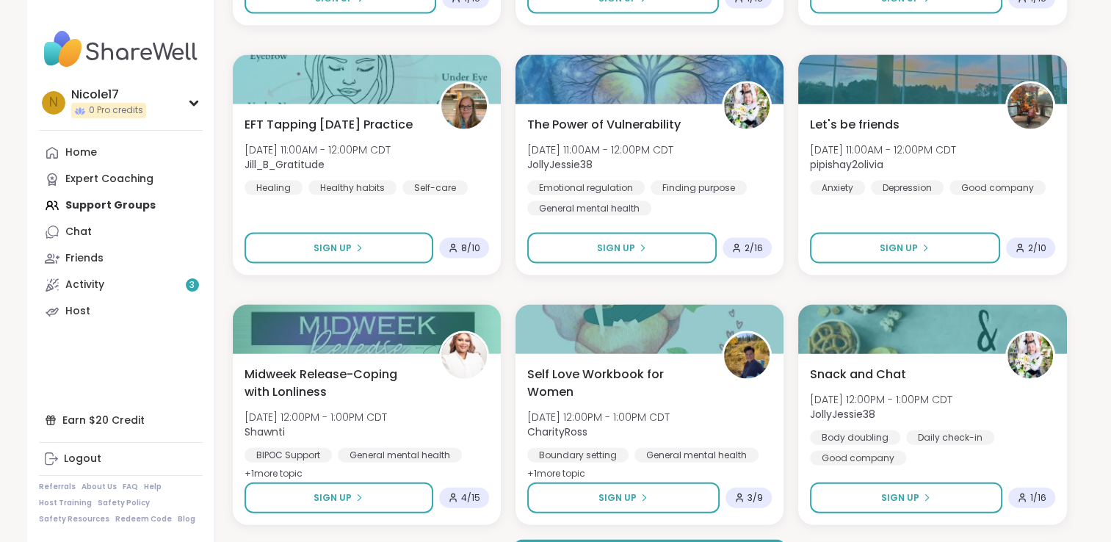
scroll to position [8665, 0]
